Goal: Navigation & Orientation: Understand site structure

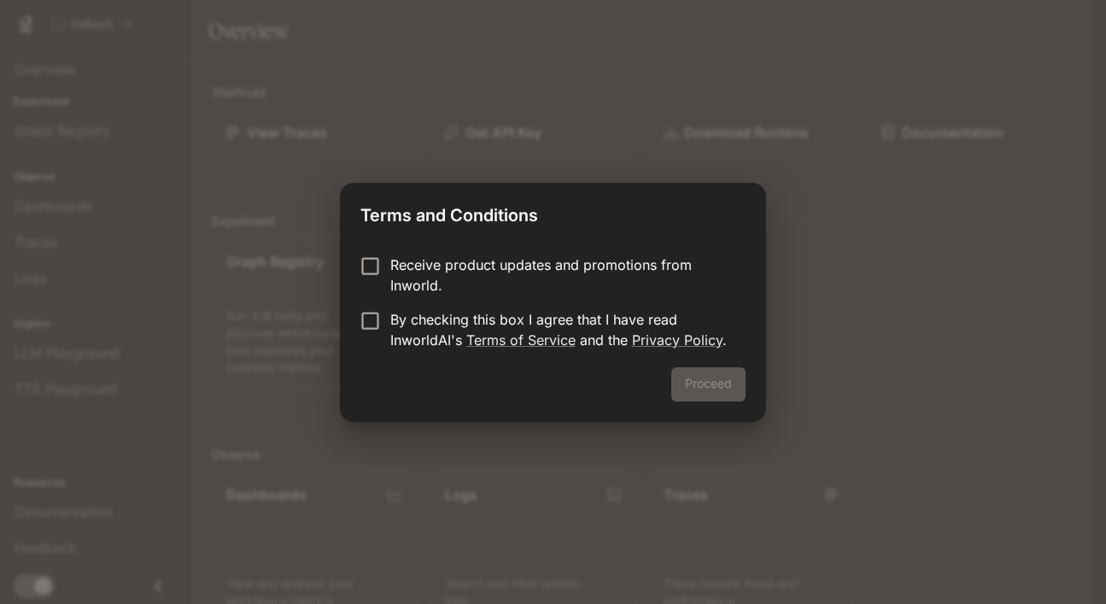
click at [598, 311] on p "By checking this box I agree that I have read InworldAI's Terms of Service and …" at bounding box center [561, 329] width 342 height 41
click at [714, 384] on button "Proceed" at bounding box center [708, 384] width 74 height 34
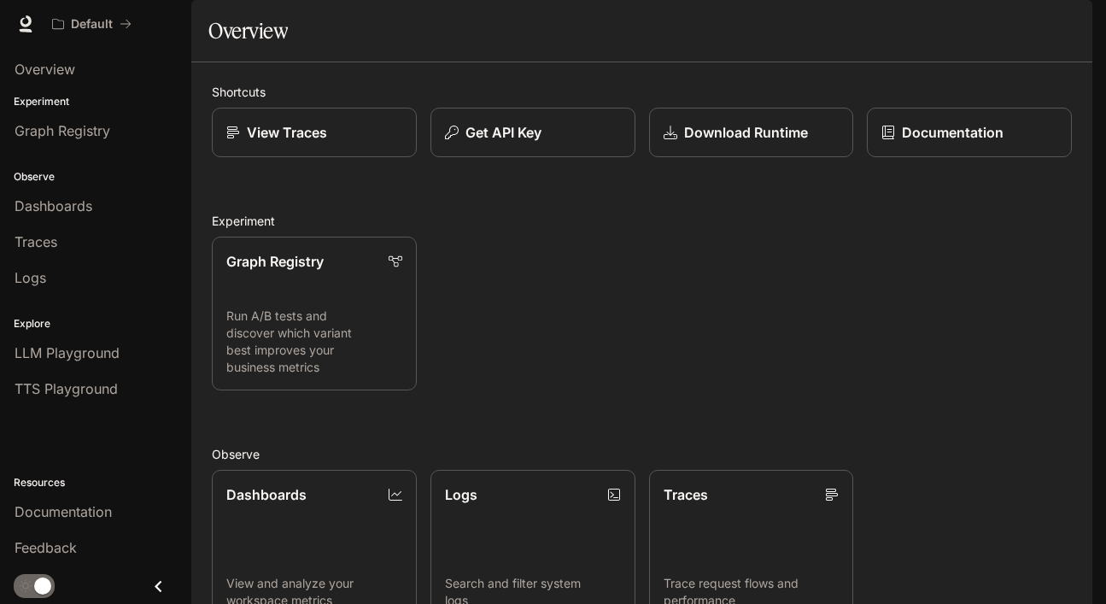
scroll to position [248, 0]
click at [55, 133] on span "Graph Registry" at bounding box center [63, 130] width 96 height 20
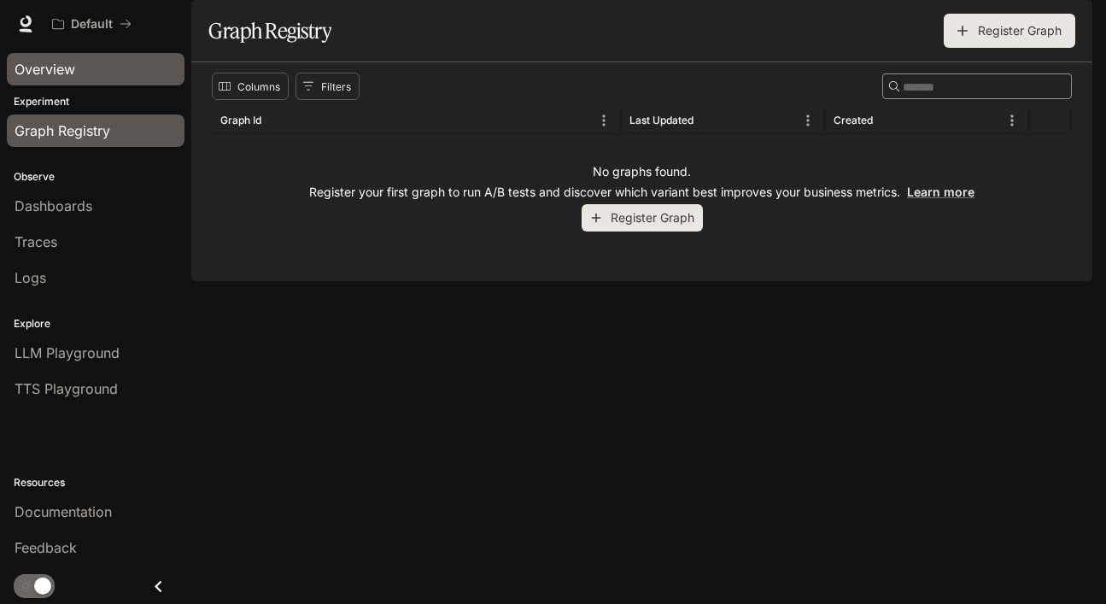
click at [73, 67] on span "Overview" at bounding box center [45, 69] width 61 height 20
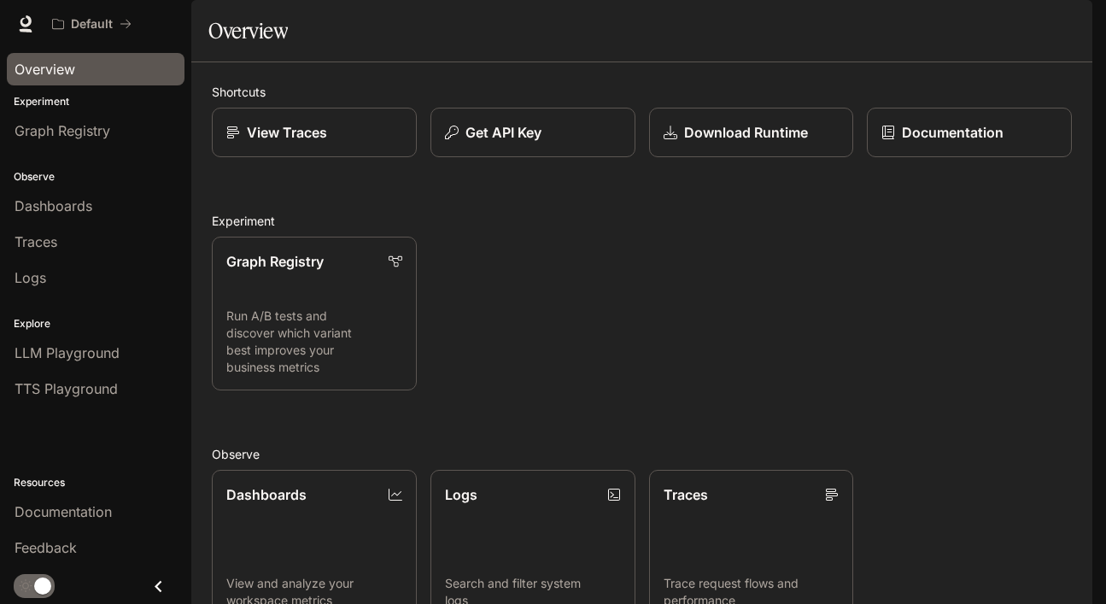
scroll to position [333, 0]
